Goal: Task Accomplishment & Management: Complete application form

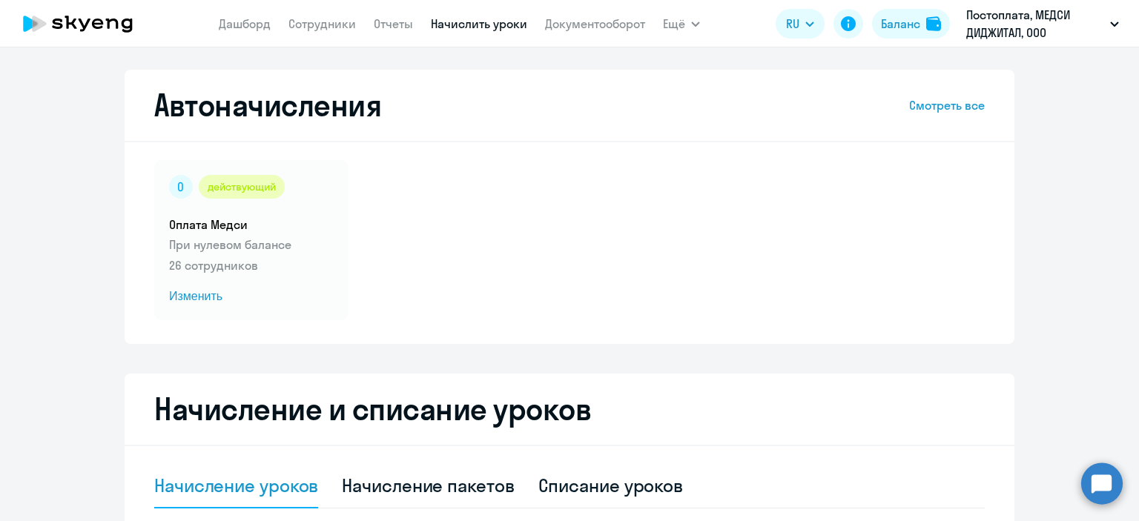
select select "10"
click at [240, 26] on link "Дашборд" at bounding box center [245, 23] width 52 height 15
click at [312, 27] on link "Сотрудники" at bounding box center [321, 23] width 67 height 15
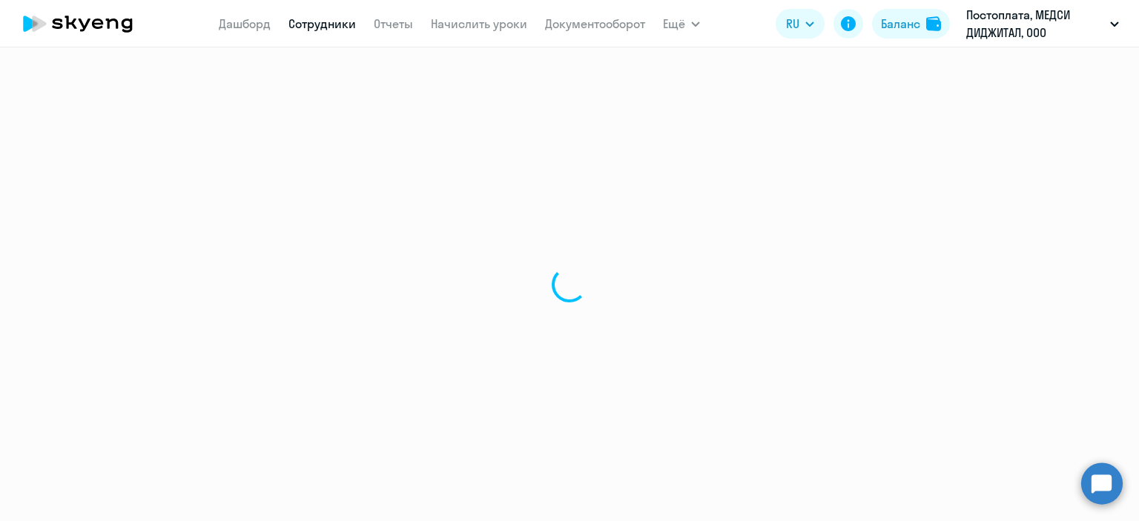
select select "30"
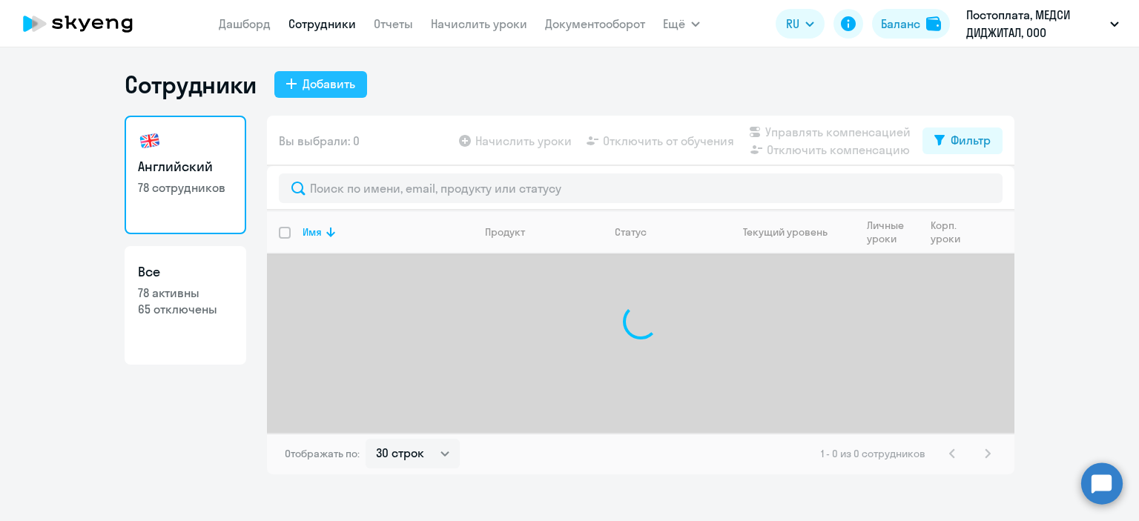
click at [303, 90] on div "Добавить" at bounding box center [329, 84] width 53 height 18
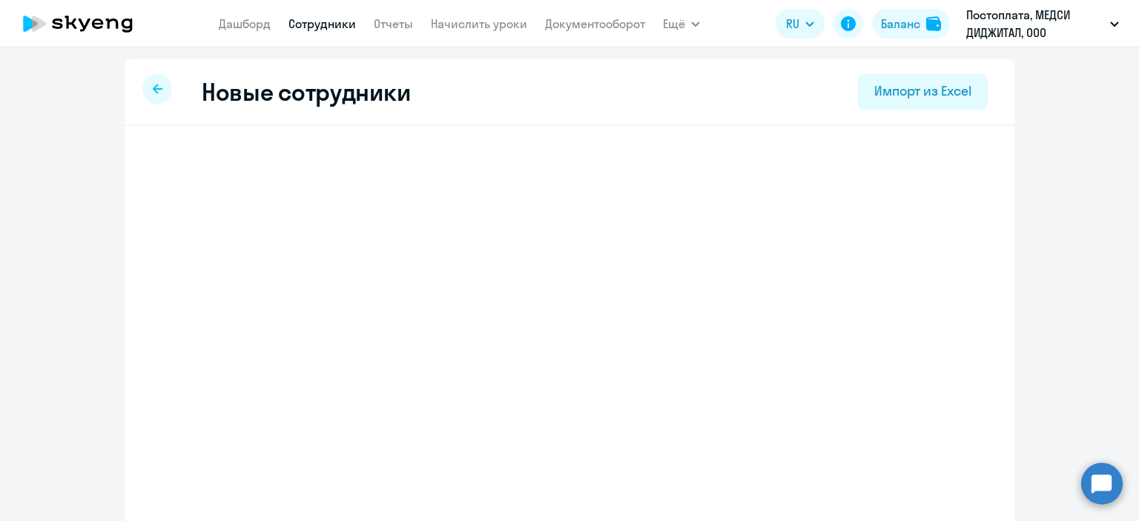
select select "english_adult_not_native_speaker"
select select "3"
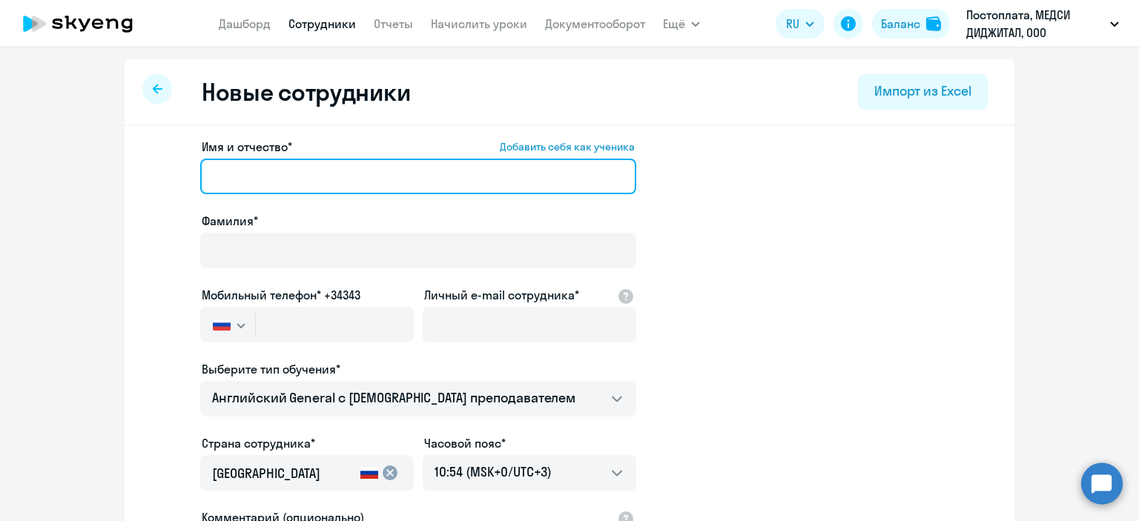
click at [292, 184] on input "Имя и отчество* Добавить себя как ученика" at bounding box center [418, 177] width 436 height 36
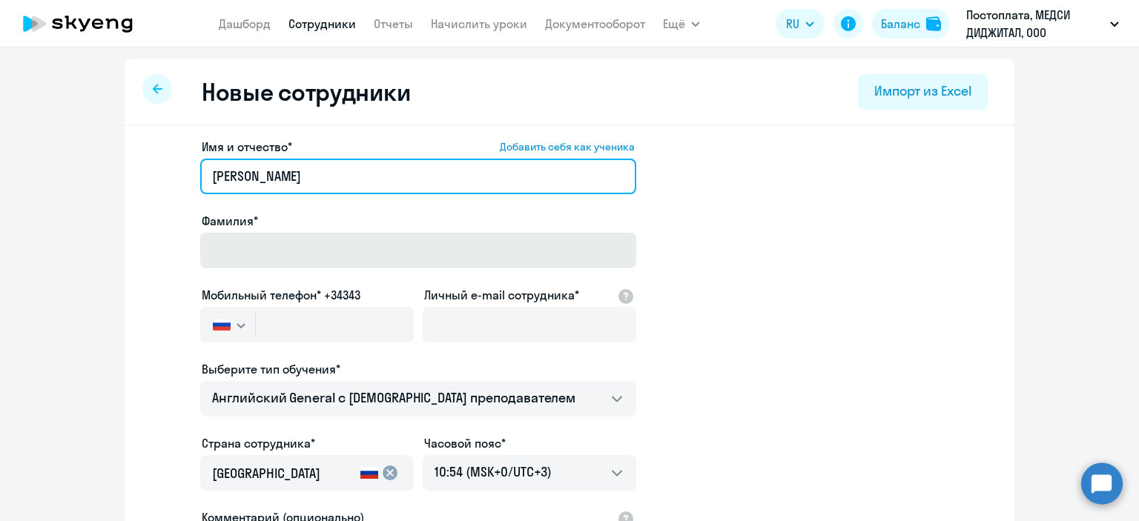
type input "[PERSON_NAME]"
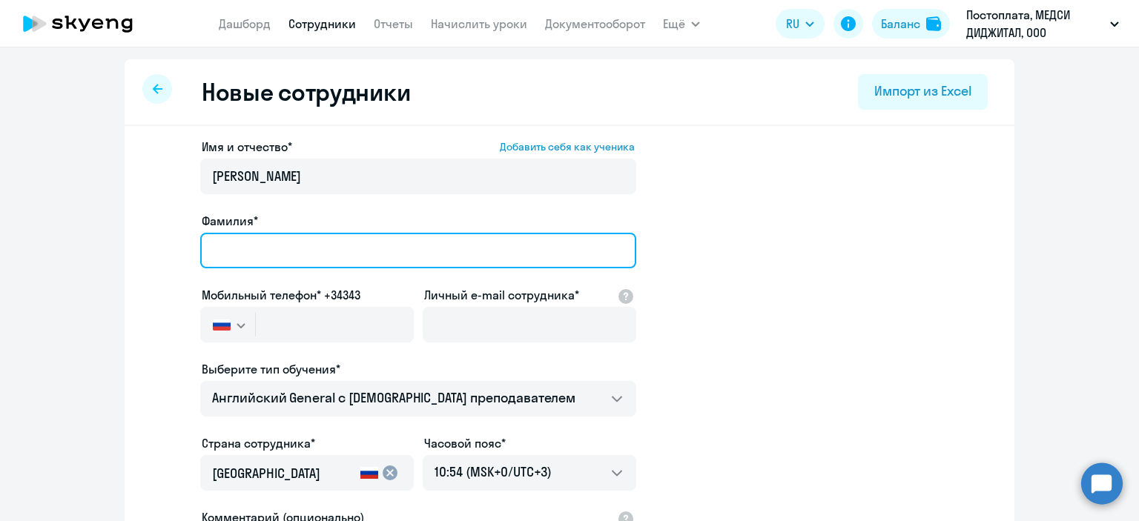
click at [325, 250] on input "Фамилия*" at bounding box center [418, 251] width 436 height 36
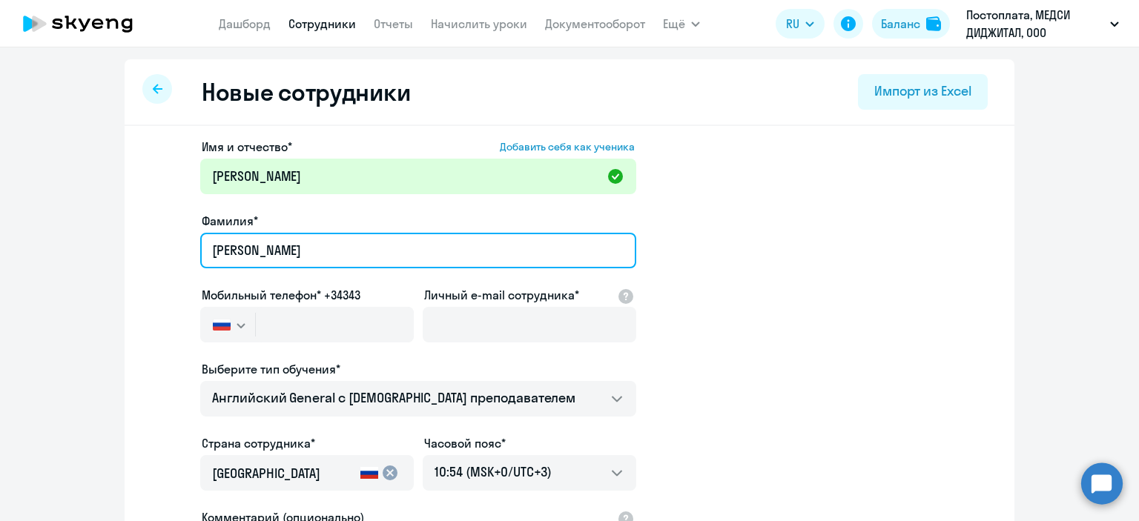
type input "[PERSON_NAME]"
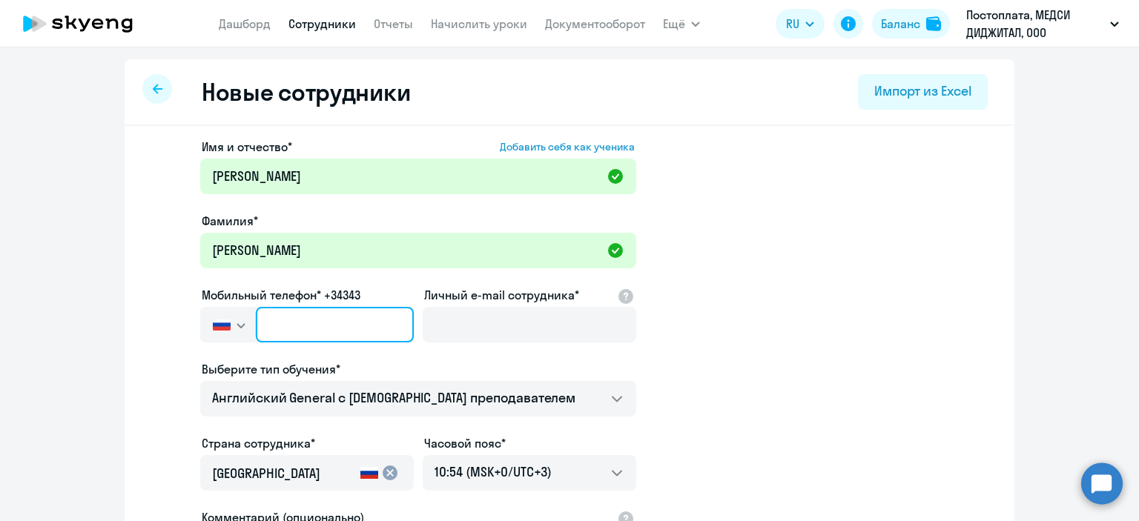
click at [363, 326] on input "text" at bounding box center [335, 325] width 158 height 36
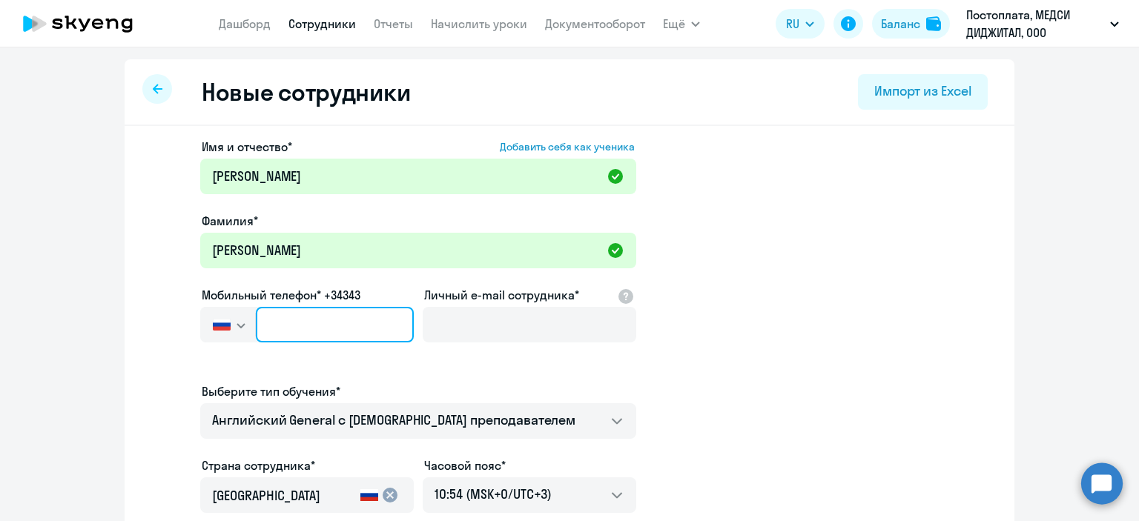
type input "+7 7"
paste input "[PHONE_NUMBER]"
type input "[PHONE_NUMBER]"
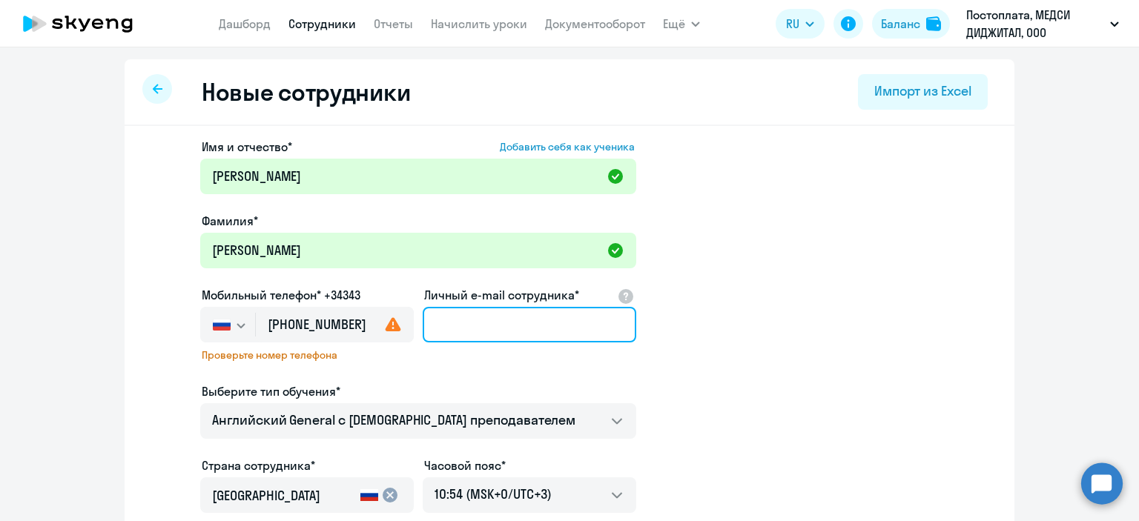
click at [507, 331] on input "Личный e-mail сотрудника*" at bounding box center [530, 325] width 214 height 36
paste input "[EMAIL_ADDRESS][DOMAIN_NAME] mailto:[EMAIL_ADDRESS][DOMAIN_NAME] mailto:[EMAIL_…"
type input "[EMAIL_ADDRESS][DOMAIN_NAME] mailto:[EMAIL_ADDRESS][DOMAIN_NAME] mailto:[EMAIL_…"
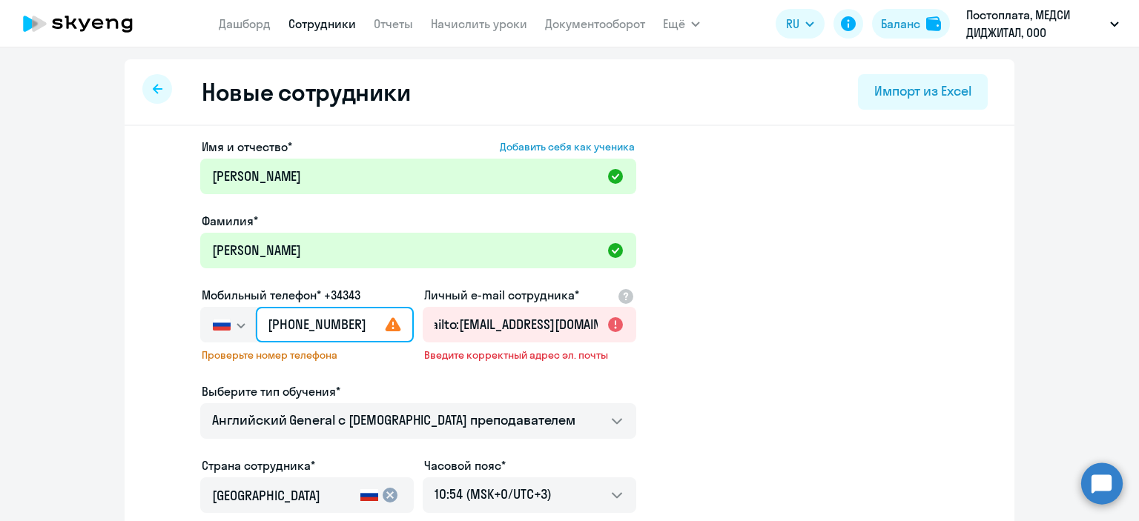
click at [356, 317] on input "[PHONE_NUMBER]" at bounding box center [335, 325] width 158 height 36
click at [371, 344] on div at bounding box center [307, 346] width 214 height 6
click at [380, 398] on div "Выберите тип обучения*" at bounding box center [418, 392] width 436 height 18
click at [342, 337] on input "[PHONE_NUMBER]" at bounding box center [335, 325] width 158 height 36
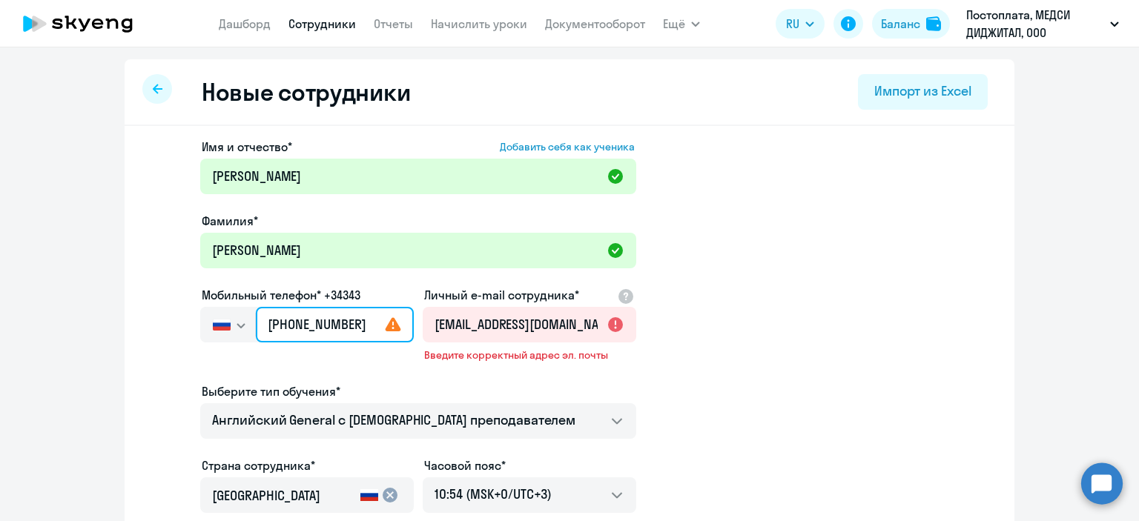
type input "[PHONE_NUMBER]"
click at [523, 372] on ds-form-field "Личный e-mail сотрудника* [EMAIL_ADDRESS][DOMAIN_NAME] mailto:[EMAIL_ADDRESS][D…" at bounding box center [530, 334] width 214 height 96
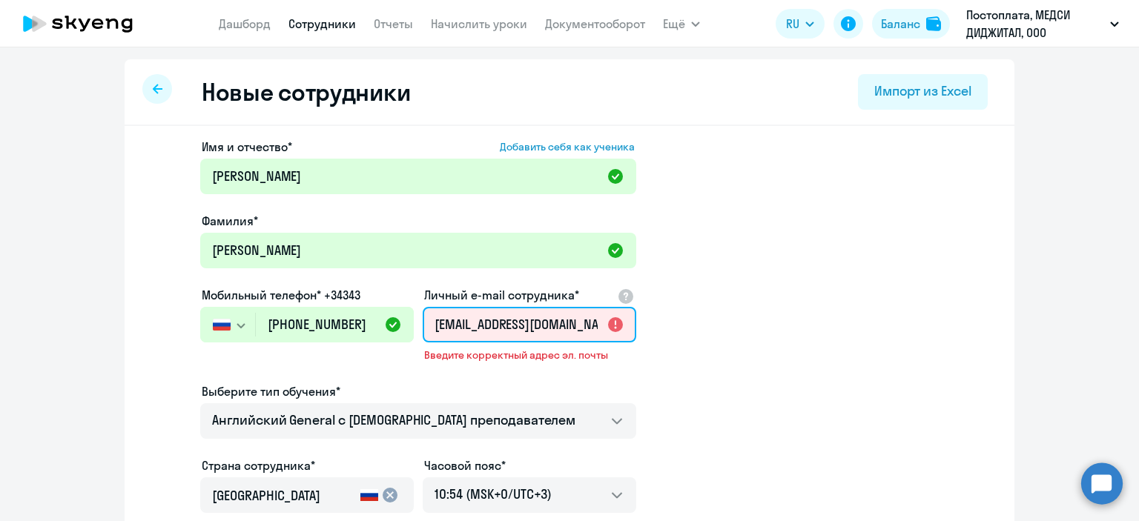
click at [543, 330] on input "[EMAIL_ADDRESS][DOMAIN_NAME] mailto:[EMAIL_ADDRESS][DOMAIN_NAME] mailto:[EMAIL_…" at bounding box center [530, 325] width 214 height 36
drag, startPoint x: 541, startPoint y: 328, endPoint x: 489, endPoint y: 330, distance: 52.0
click at [489, 330] on input "[EMAIL_ADDRESS][DOMAIN_NAME] mailto:[EMAIL_ADDRESS][DOMAIN_NAME] mailto:[EMAIL_…" at bounding box center [530, 325] width 214 height 36
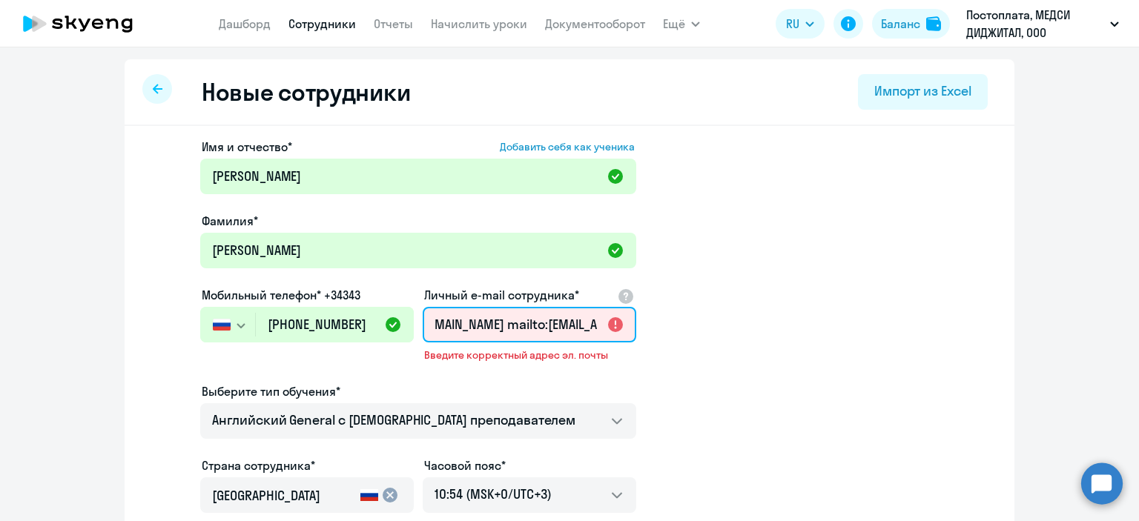
click at [555, 324] on input "nikonovaviktoria@mailto:[DOMAIN_NAME] mailto:[EMAIL_ADDRESS][DOMAIN_NAME] [EMAI…" at bounding box center [530, 325] width 214 height 36
drag, startPoint x: 592, startPoint y: 323, endPoint x: 394, endPoint y: 327, distance: 198.7
click at [394, 327] on div "Имя и отчество* Добавить себя как ученика [PERSON_NAME]* [PERSON_NAME] Мобильны…" at bounding box center [418, 413] width 436 height 551
type input "[EMAIL_ADDRESS][DOMAIN_NAME] [EMAIL_ADDRESS][DOMAIN_NAME]"
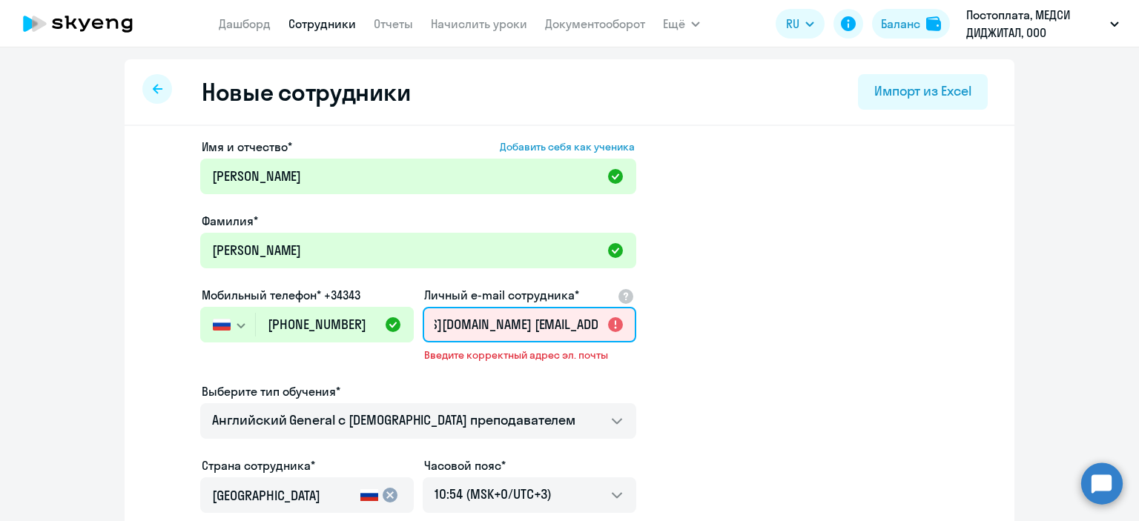
scroll to position [0, 123]
drag, startPoint x: 429, startPoint y: 327, endPoint x: 645, endPoint y: 340, distance: 216.9
click at [645, 340] on app-new-student-form "Имя и отчество* Добавить себя как ученика [PERSON_NAME]* [PERSON_NAME] Мобильны…" at bounding box center [569, 413] width 842 height 551
paste input "[EMAIL_ADDRESS][DOMAIN_NAME] mailto:[EMAIL_ADDRESS][DOMAIN_NAME] mailto:[EMAIL_…"
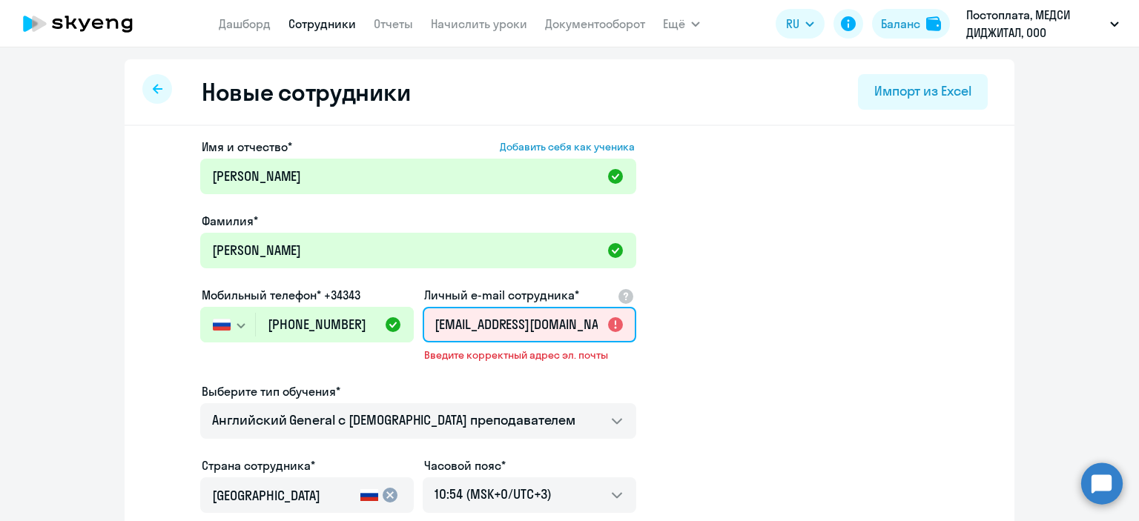
scroll to position [0, 457]
click at [540, 374] on ds-form-field "Личный e-mail сотрудника* [EMAIL_ADDRESS][DOMAIN_NAME] mailto:[EMAIL_ADDRESS][D…" at bounding box center [530, 334] width 214 height 96
click at [508, 331] on input "[EMAIL_ADDRESS][DOMAIN_NAME] mailto:[EMAIL_ADDRESS][DOMAIN_NAME] mailto:[EMAIL_…" at bounding box center [530, 325] width 214 height 36
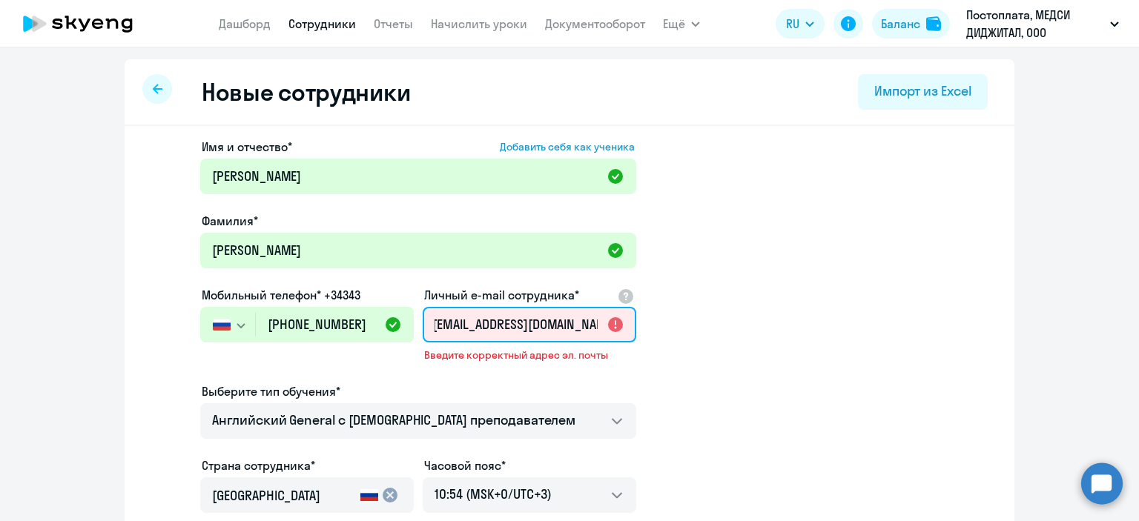
drag, startPoint x: 524, startPoint y: 324, endPoint x: 677, endPoint y: 336, distance: 153.2
click at [677, 336] on app-new-student-form "Имя и отчество* Добавить себя как ученика [PERSON_NAME]* [PERSON_NAME] Мобильны…" at bounding box center [569, 413] width 842 height 551
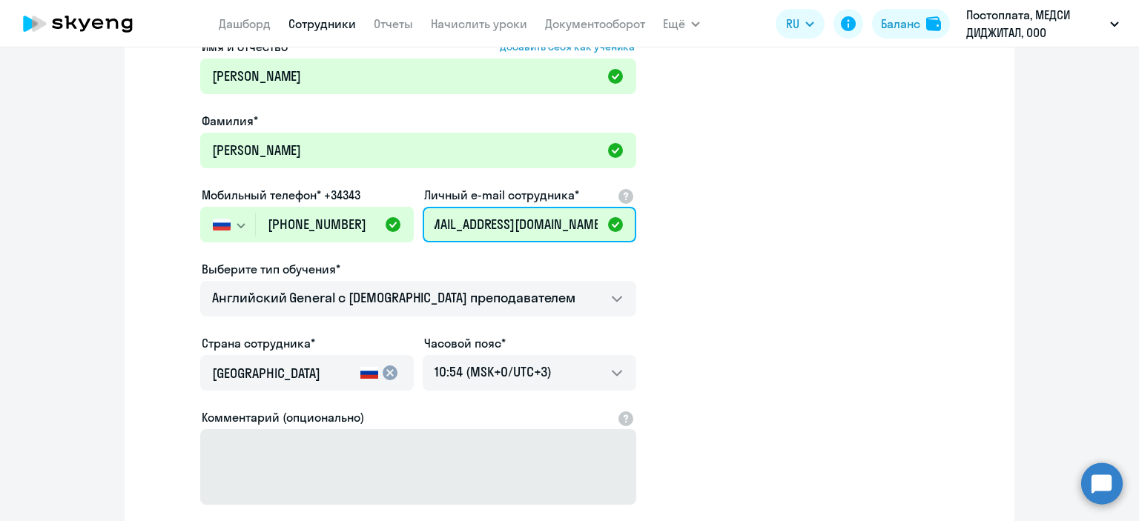
scroll to position [222, 0]
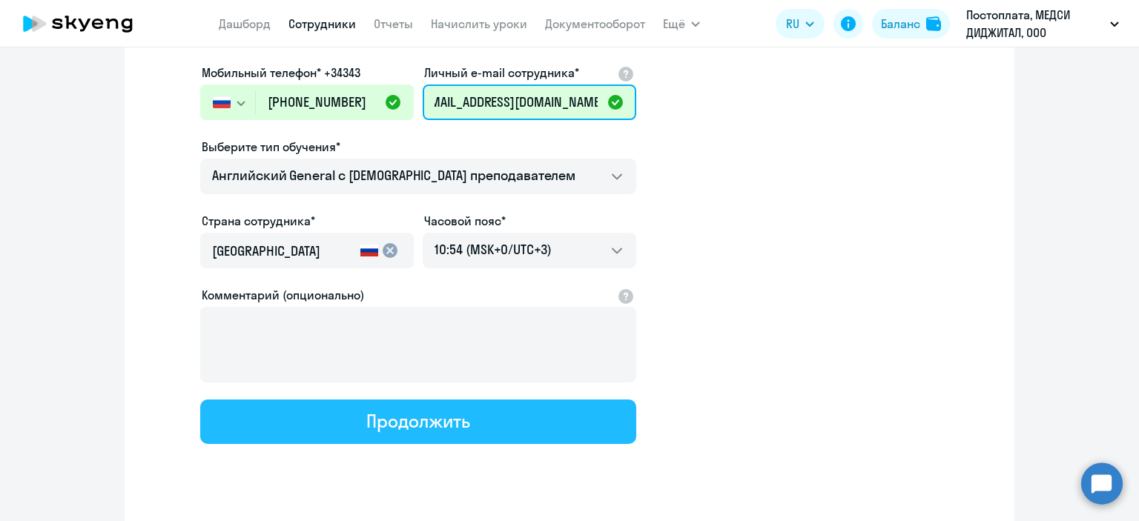
type input "[EMAIL_ADDRESS][DOMAIN_NAME]"
click at [457, 419] on div "Продолжить" at bounding box center [417, 421] width 103 height 24
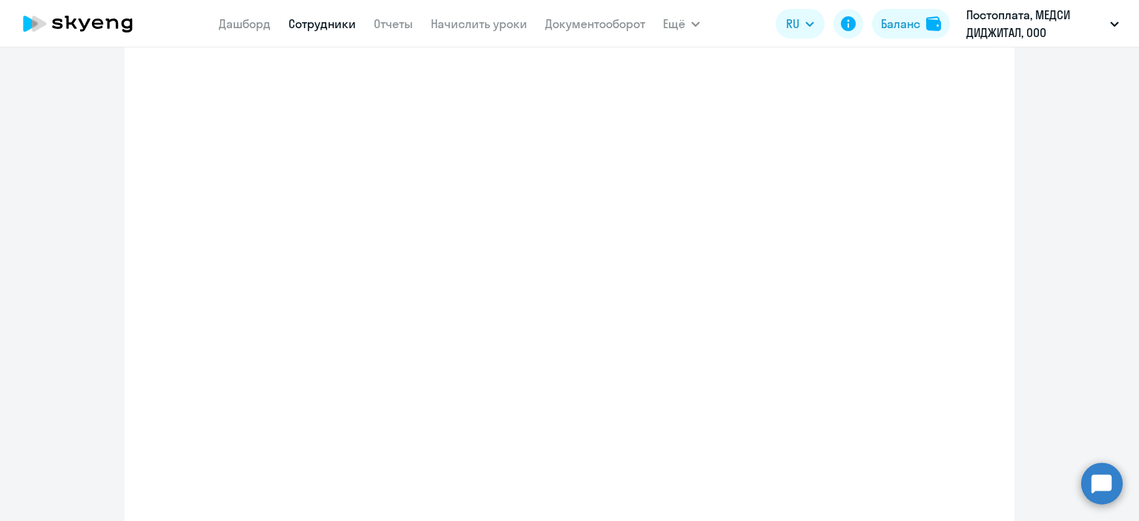
scroll to position [0, 0]
select select "english_adult_not_native_speaker"
select select "3"
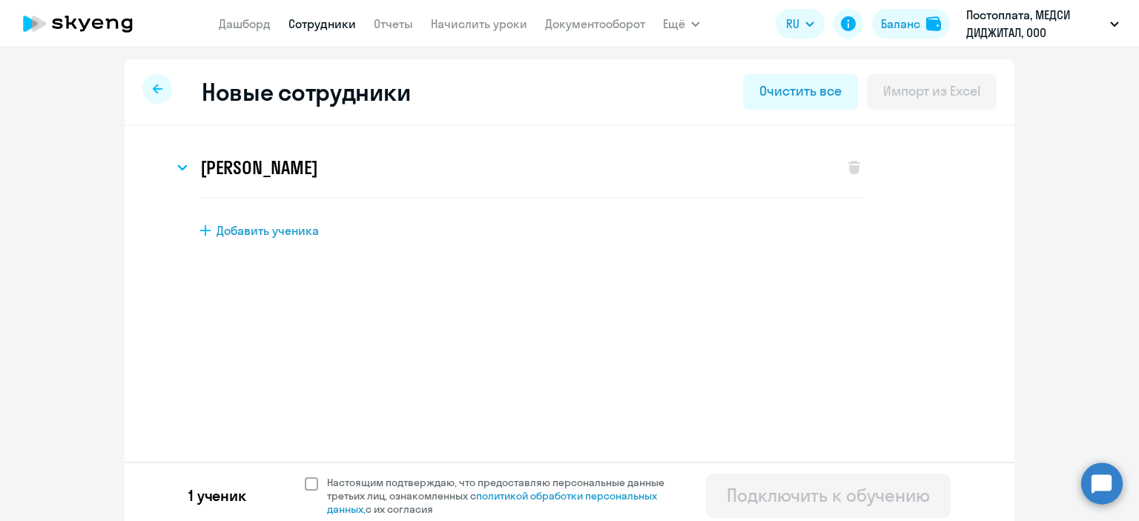
click at [305, 489] on span at bounding box center [311, 484] width 13 height 13
click at [305, 476] on input "Настоящим подтверждаю, что предоставляю персональные данные третьих лиц, ознако…" at bounding box center [304, 475] width 1 height 1
checkbox input "true"
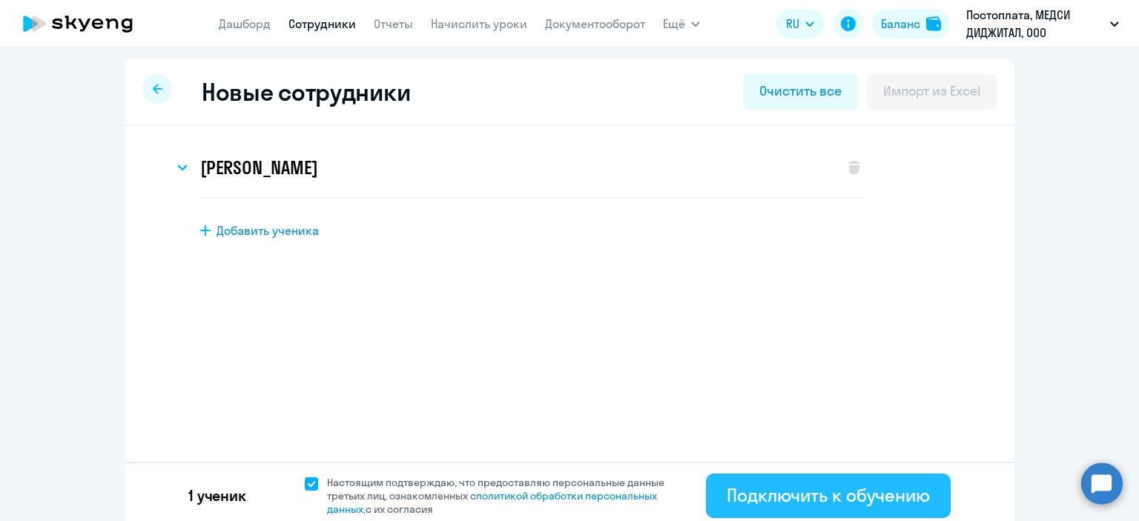
click at [813, 493] on div "Подключить к обучению" at bounding box center [828, 495] width 203 height 24
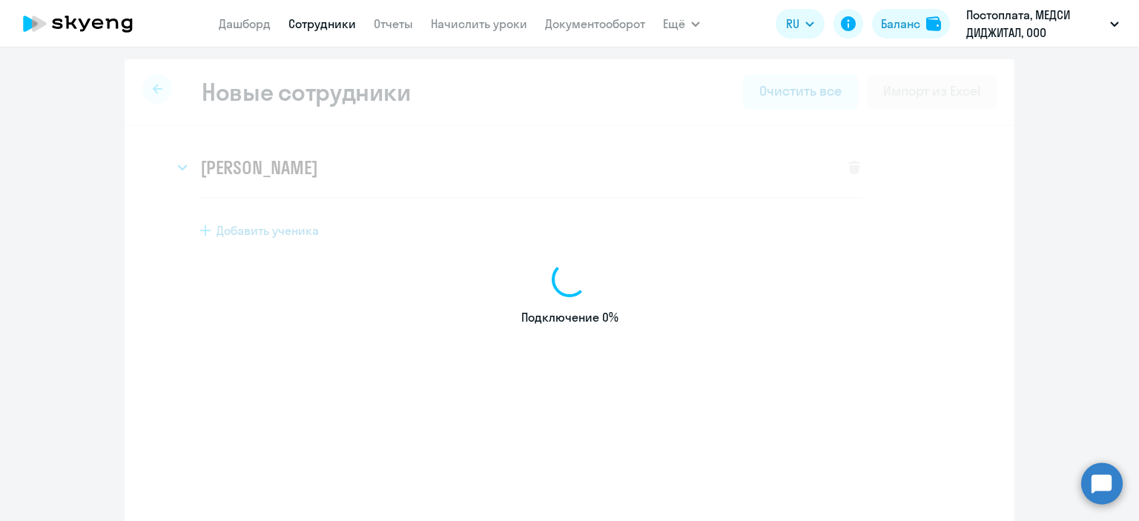
select select "english_adult_not_native_speaker"
select select "3"
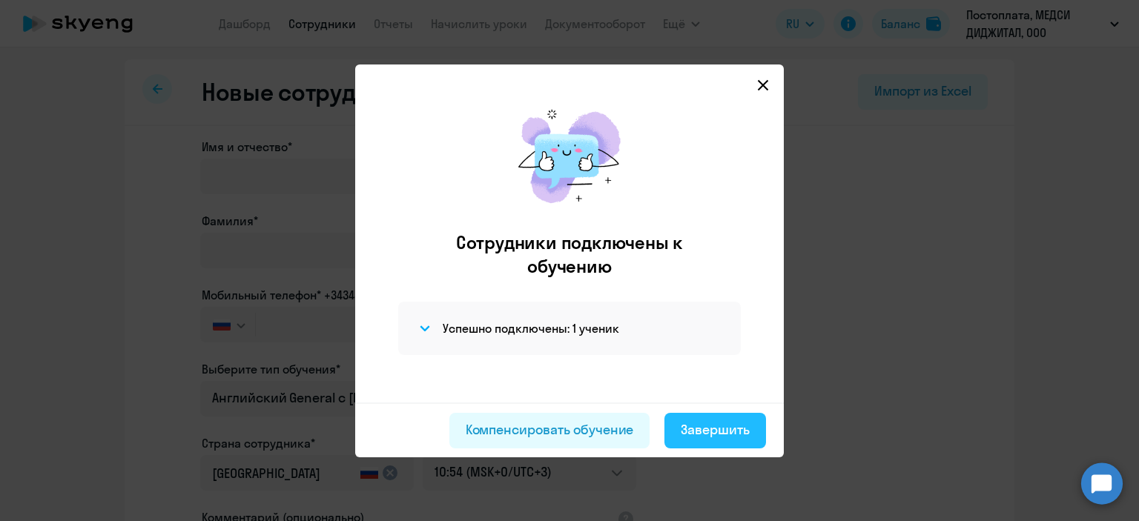
click at [720, 426] on div "Завершить" at bounding box center [715, 429] width 69 height 19
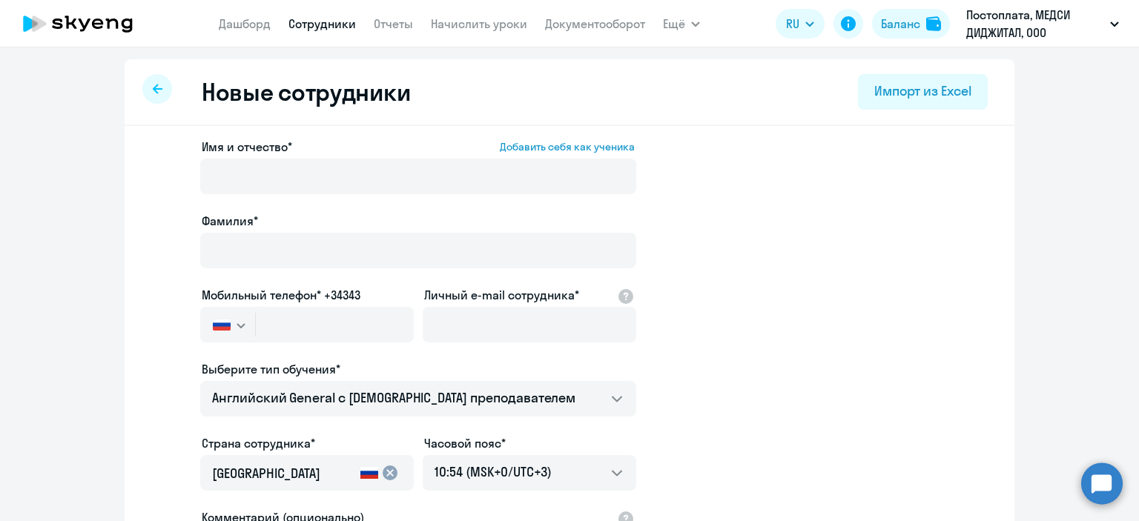
select select "30"
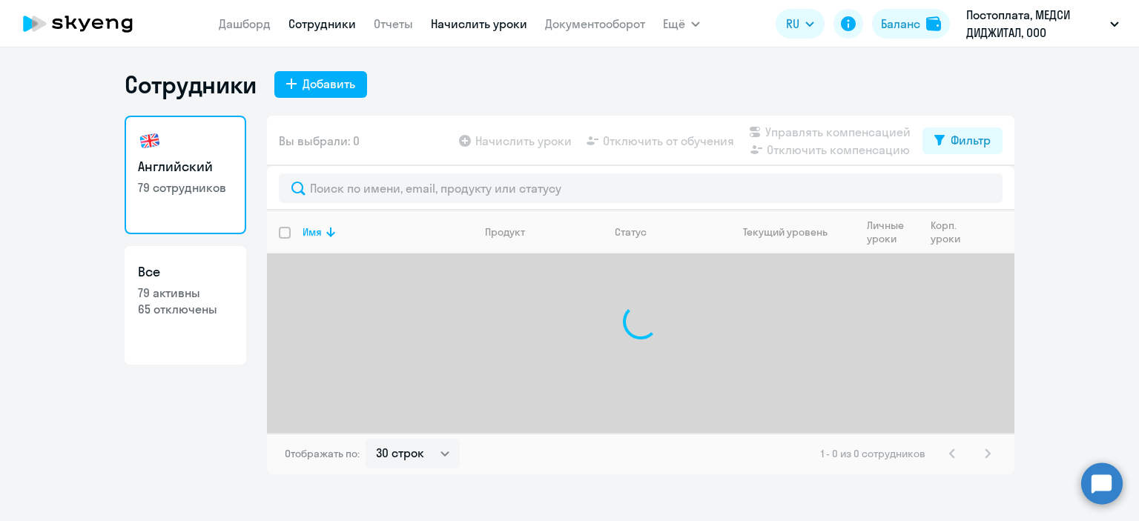
click at [471, 24] on link "Начислить уроки" at bounding box center [479, 23] width 96 height 15
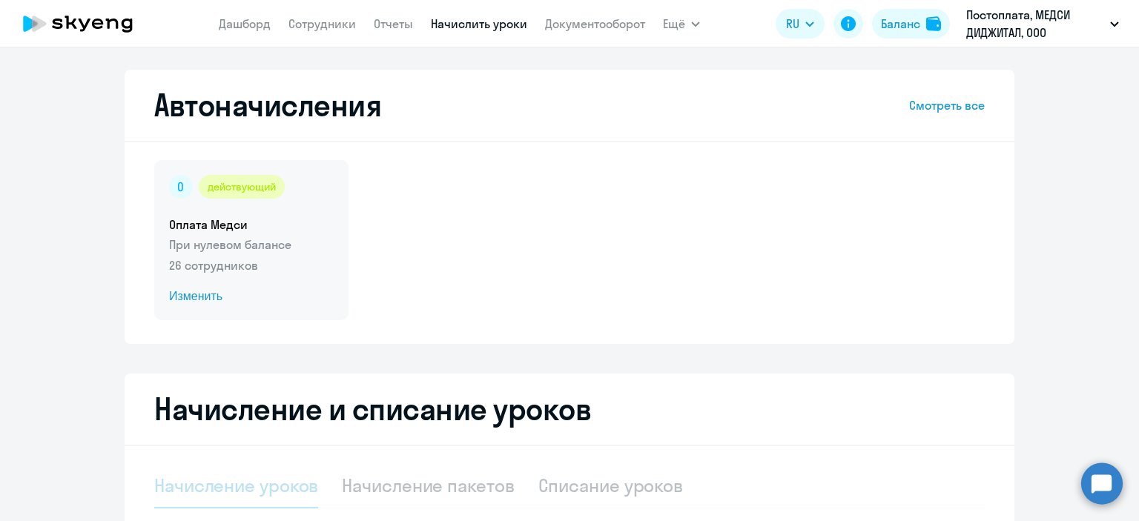
select select "10"
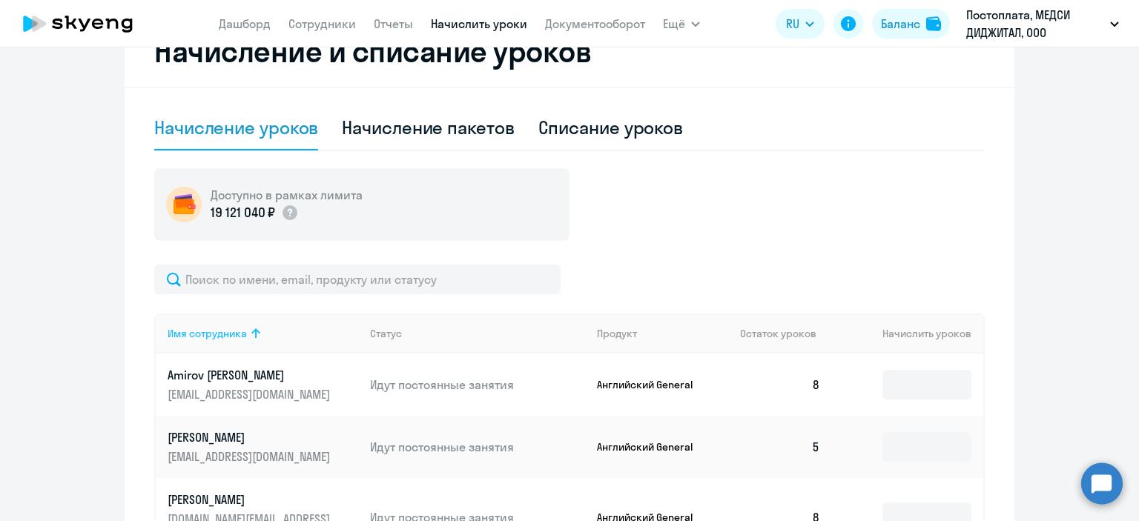
scroll to position [445, 0]
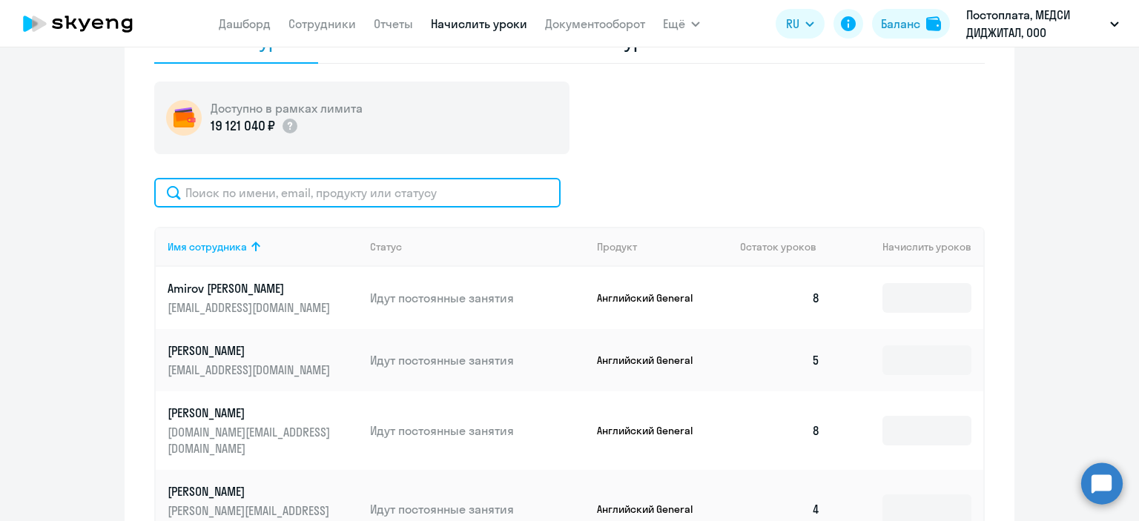
click at [310, 191] on input "text" at bounding box center [357, 193] width 406 height 30
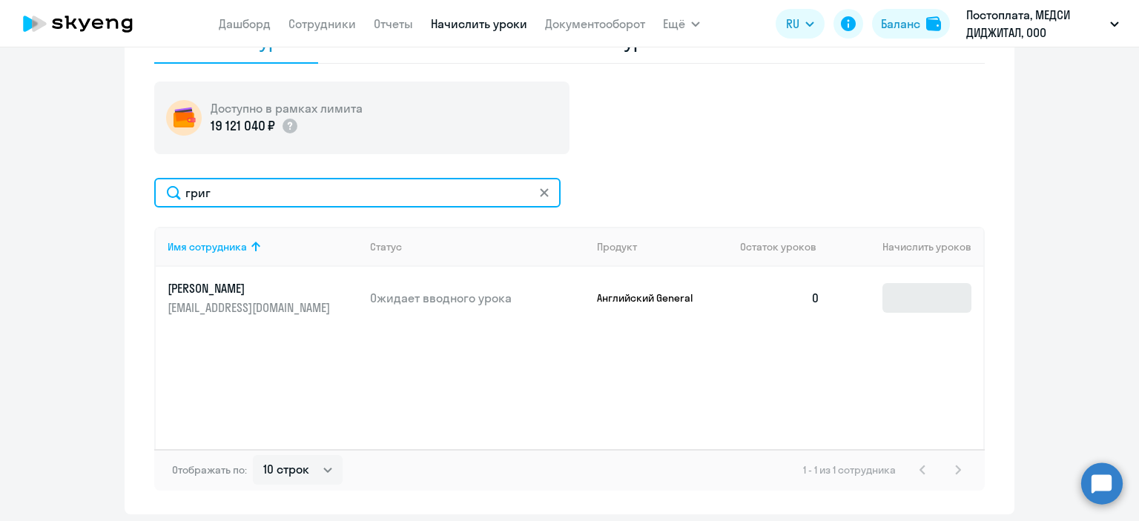
type input "григ"
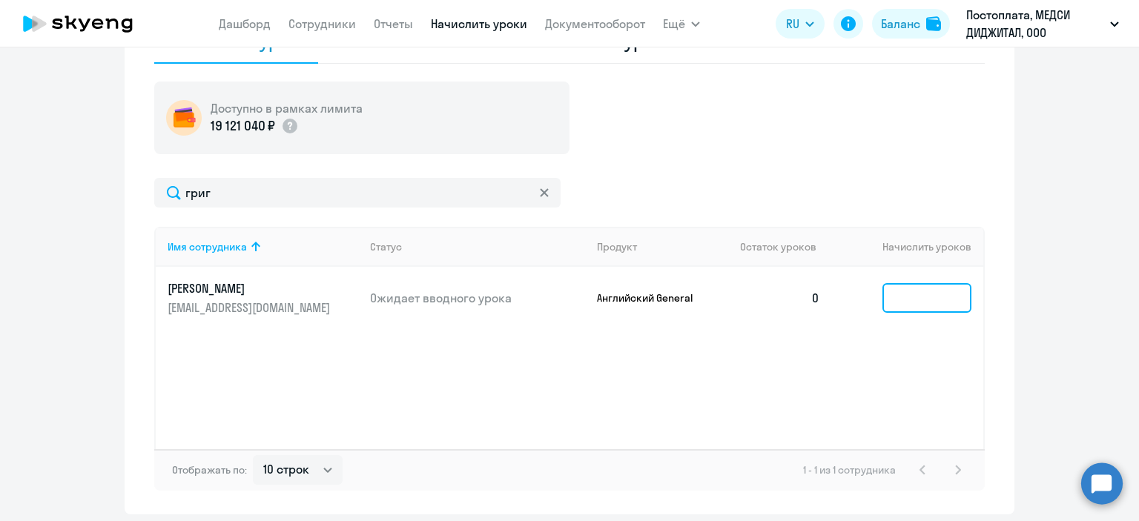
click at [911, 294] on input at bounding box center [926, 298] width 89 height 30
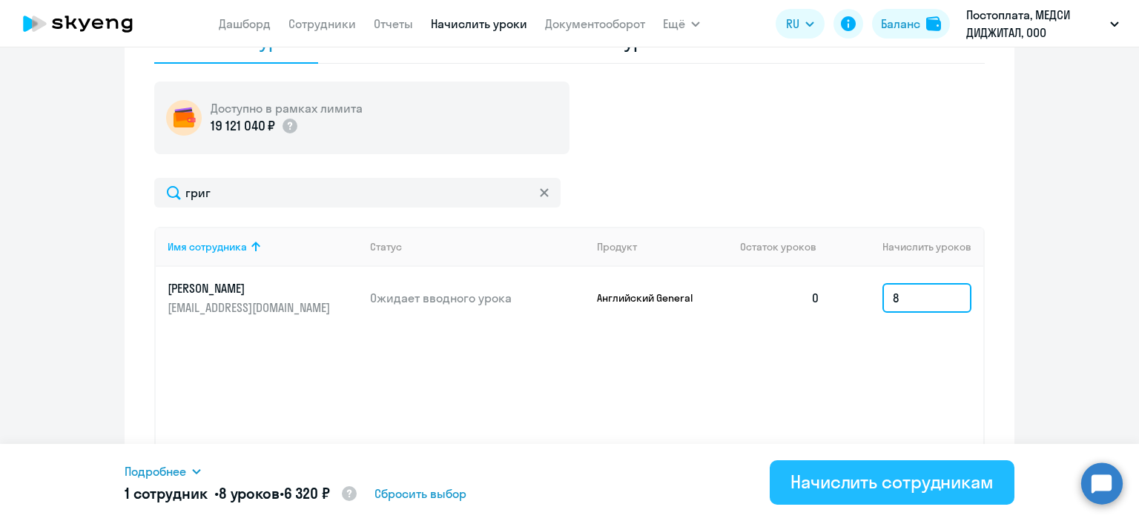
type input "8"
click at [853, 489] on div "Начислить сотрудникам" at bounding box center [891, 482] width 203 height 24
